Goal: Task Accomplishment & Management: Use online tool/utility

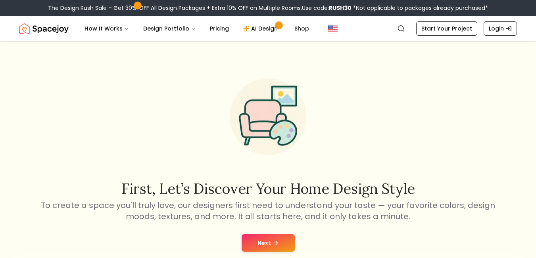
click at [534, 58] on div "First, let’s discover your home design style To create a space you'll truly lov…" at bounding box center [268, 164] width 536 height 246
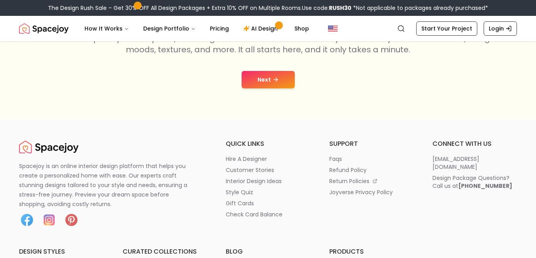
scroll to position [88, 0]
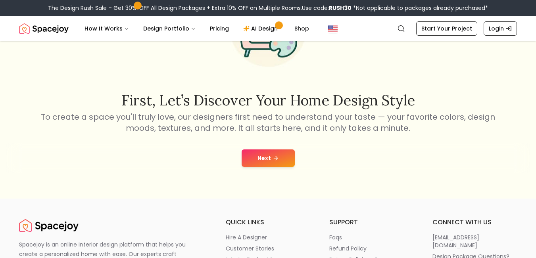
click at [255, 160] on button "Next" at bounding box center [268, 158] width 53 height 17
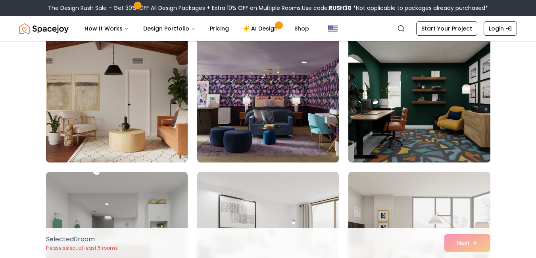
scroll to position [351, 0]
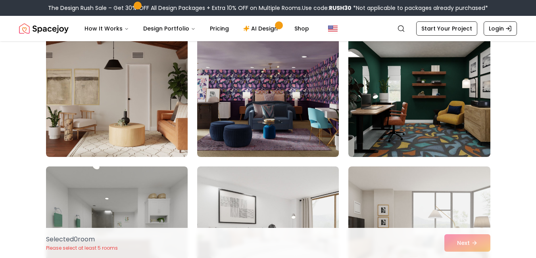
drag, startPoint x: 535, startPoint y: 91, endPoint x: 532, endPoint y: 104, distance: 14.1
click at [532, 104] on div "Choose the Rooms That Inspire You Scroll through the collection and select 5 to…" at bounding box center [268, 206] width 536 height 1006
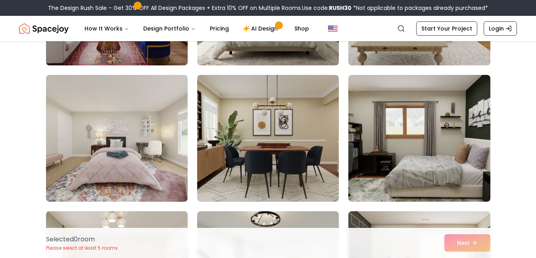
scroll to position [0, 0]
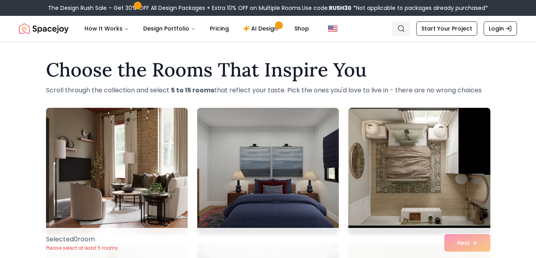
click at [396, 28] on link "Search" at bounding box center [400, 28] width 17 height 14
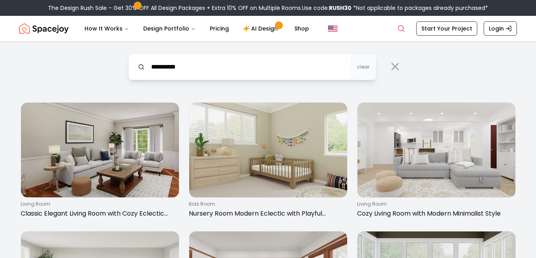
type input "**********"
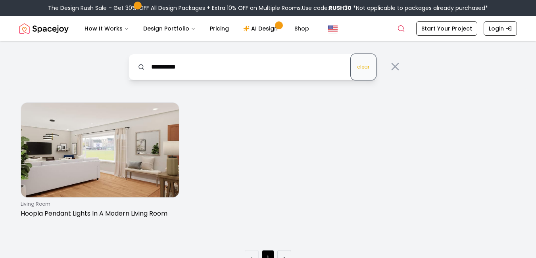
click at [361, 63] on button "clear" at bounding box center [363, 67] width 25 height 26
click at [351, 54] on button "clear" at bounding box center [363, 67] width 25 height 26
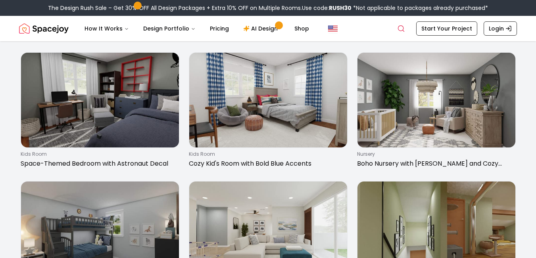
scroll to position [825, 0]
